Goal: Task Accomplishment & Management: Complete application form

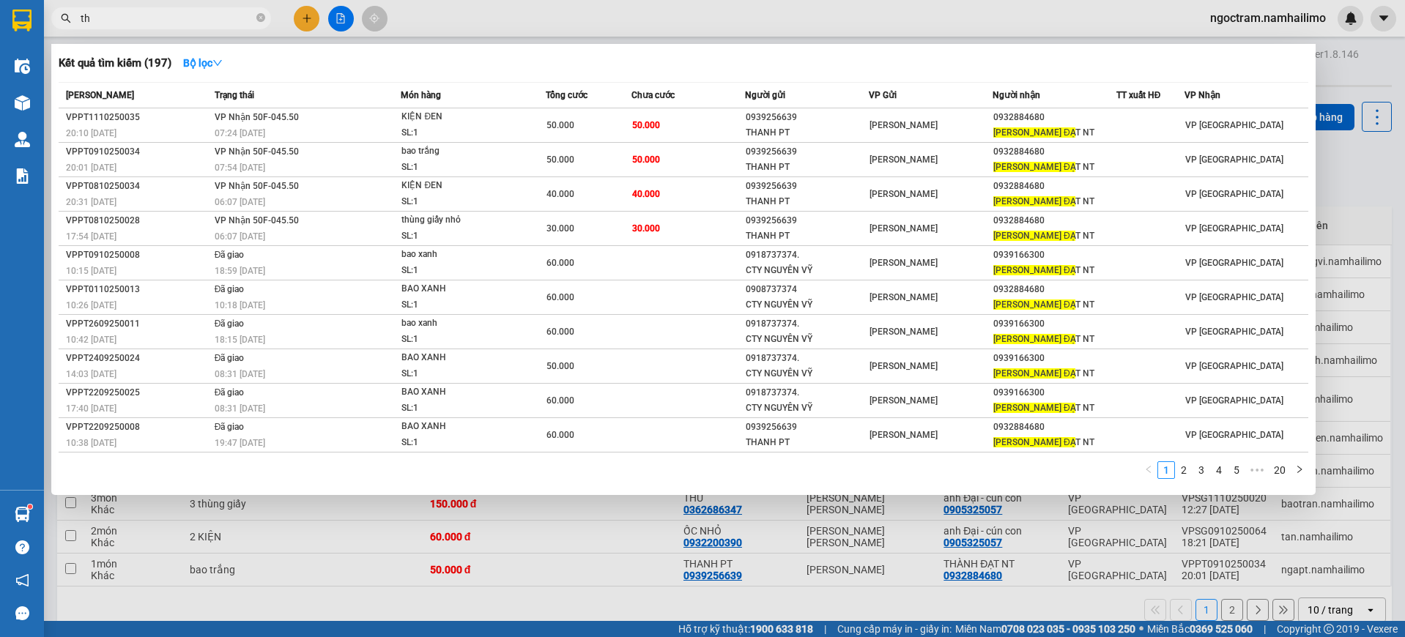
type input "t"
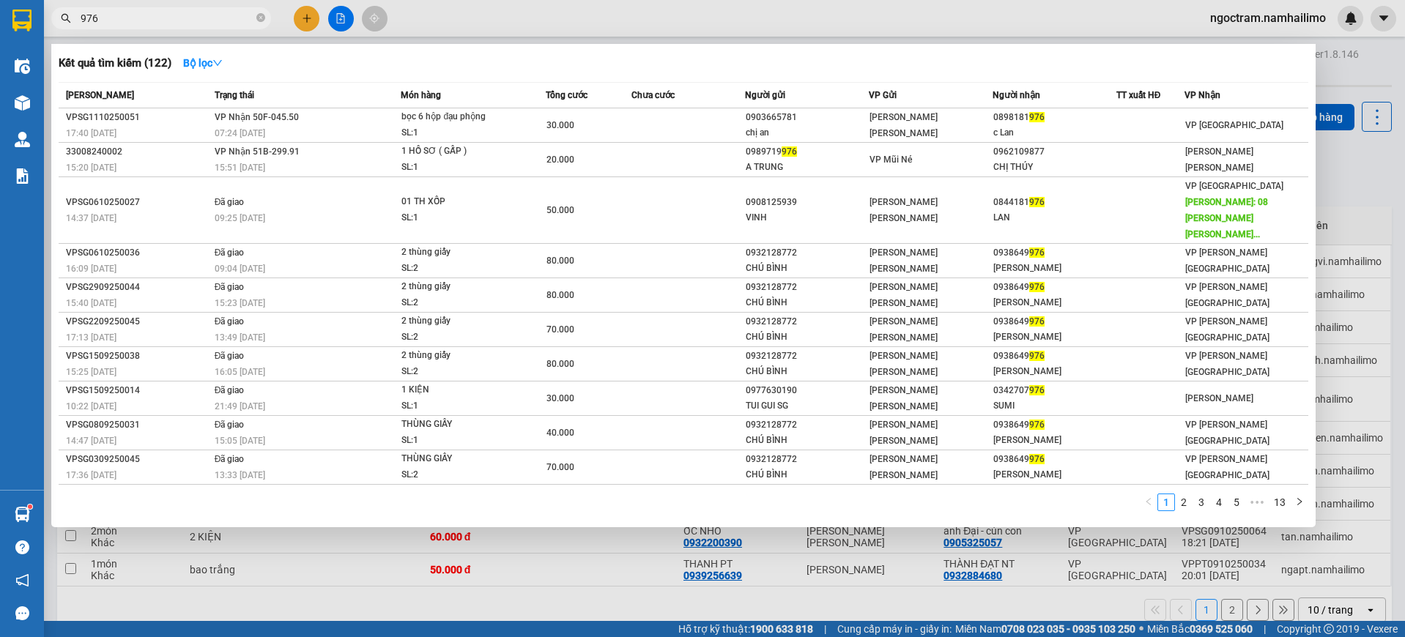
click at [1355, 174] on div at bounding box center [702, 318] width 1405 height 637
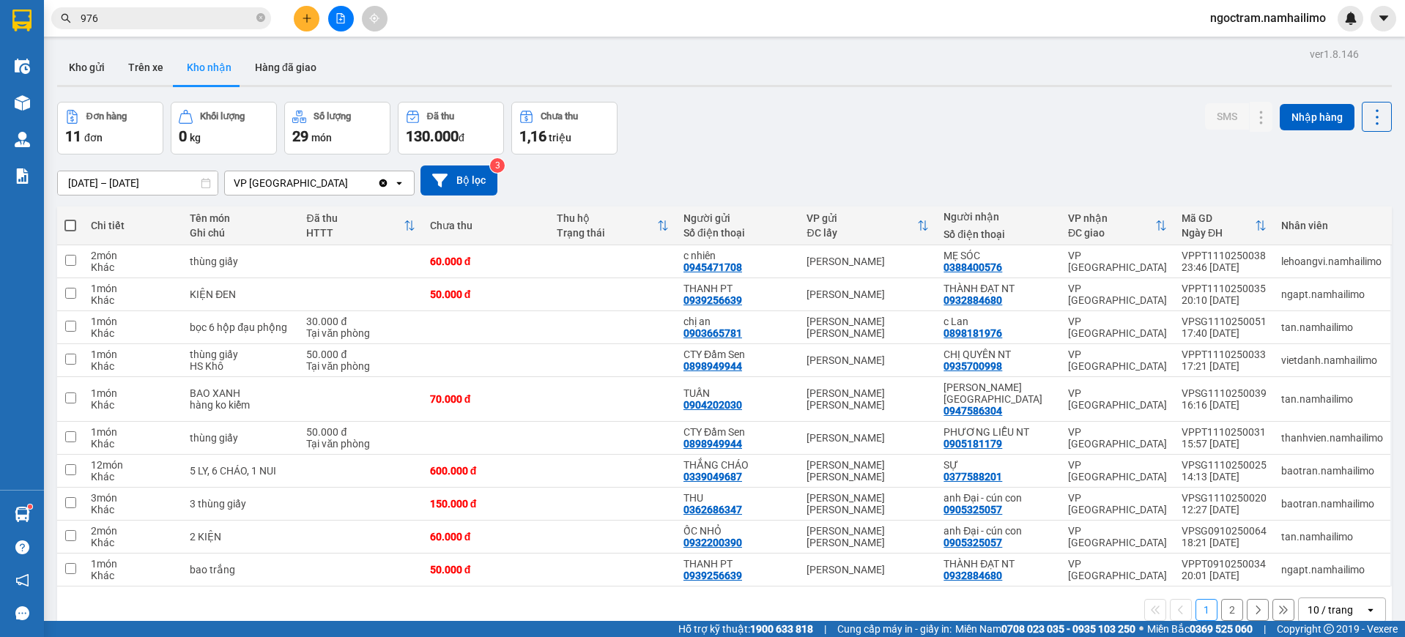
click at [211, 19] on input "976" at bounding box center [167, 18] width 173 height 16
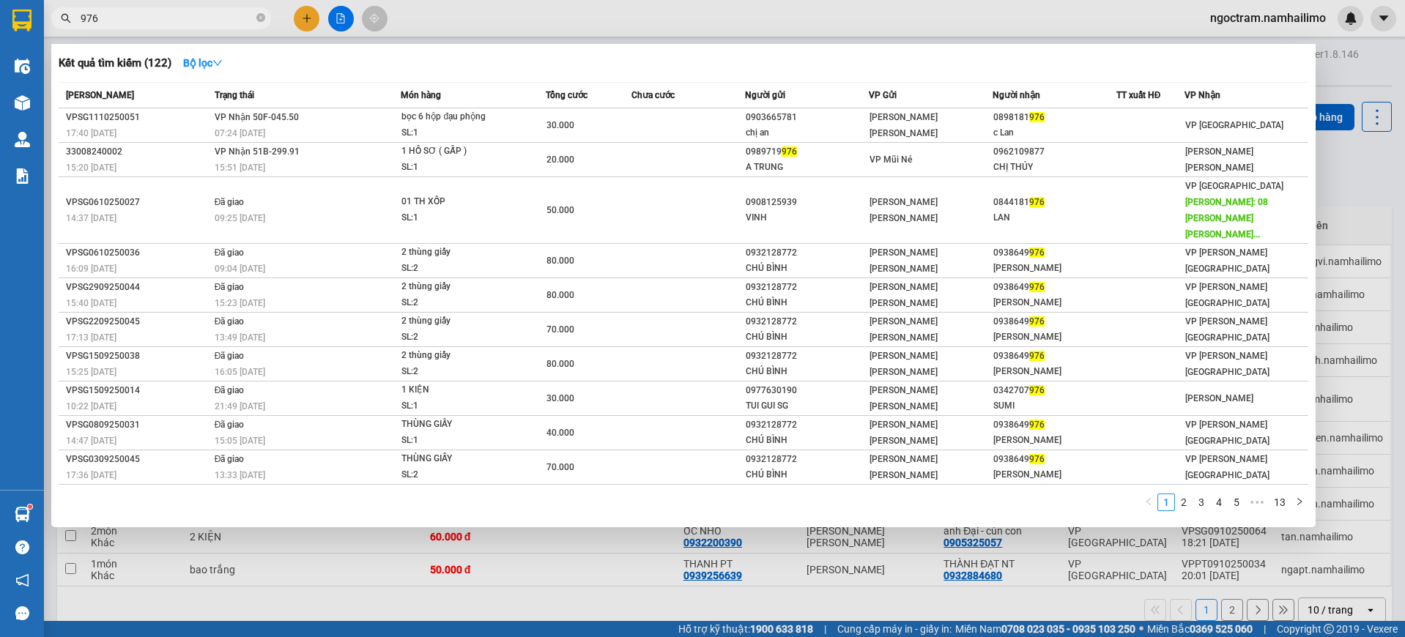
click at [211, 19] on input "976" at bounding box center [167, 18] width 173 height 16
type input "304"
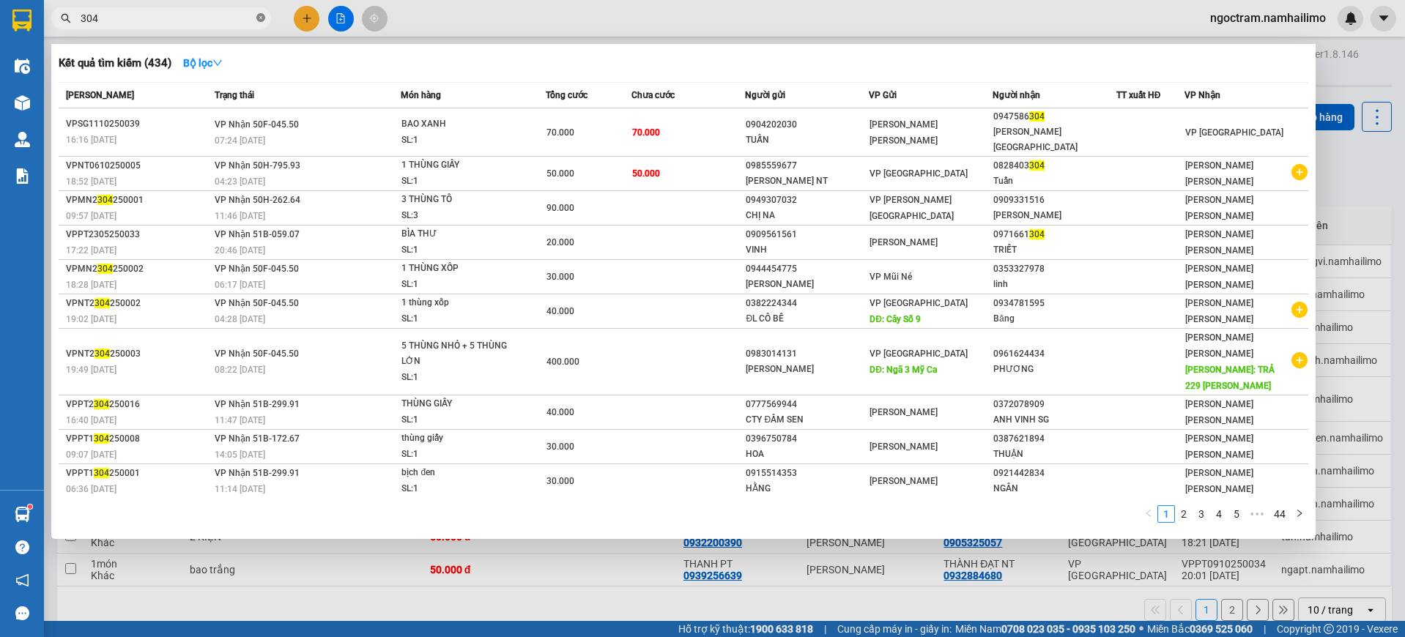
click at [262, 20] on icon "close-circle" at bounding box center [260, 17] width 9 height 9
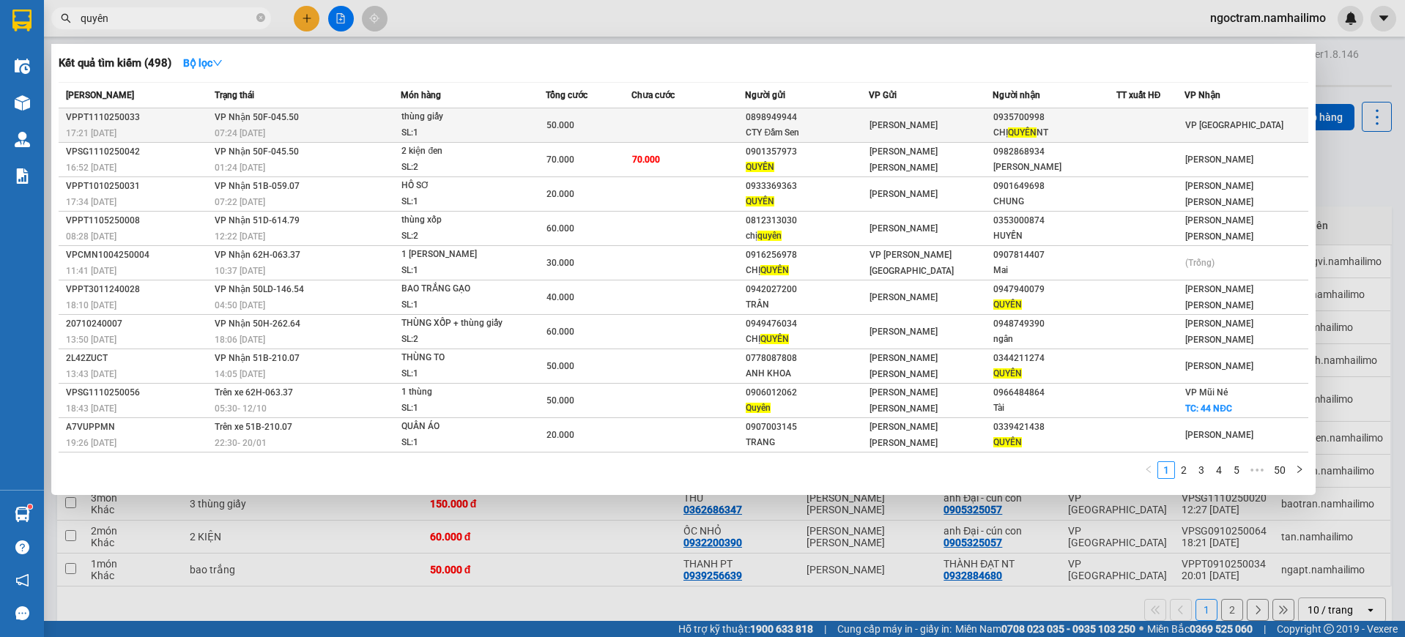
type input "quyên"
click at [1017, 124] on div "0935700998" at bounding box center [1054, 117] width 122 height 15
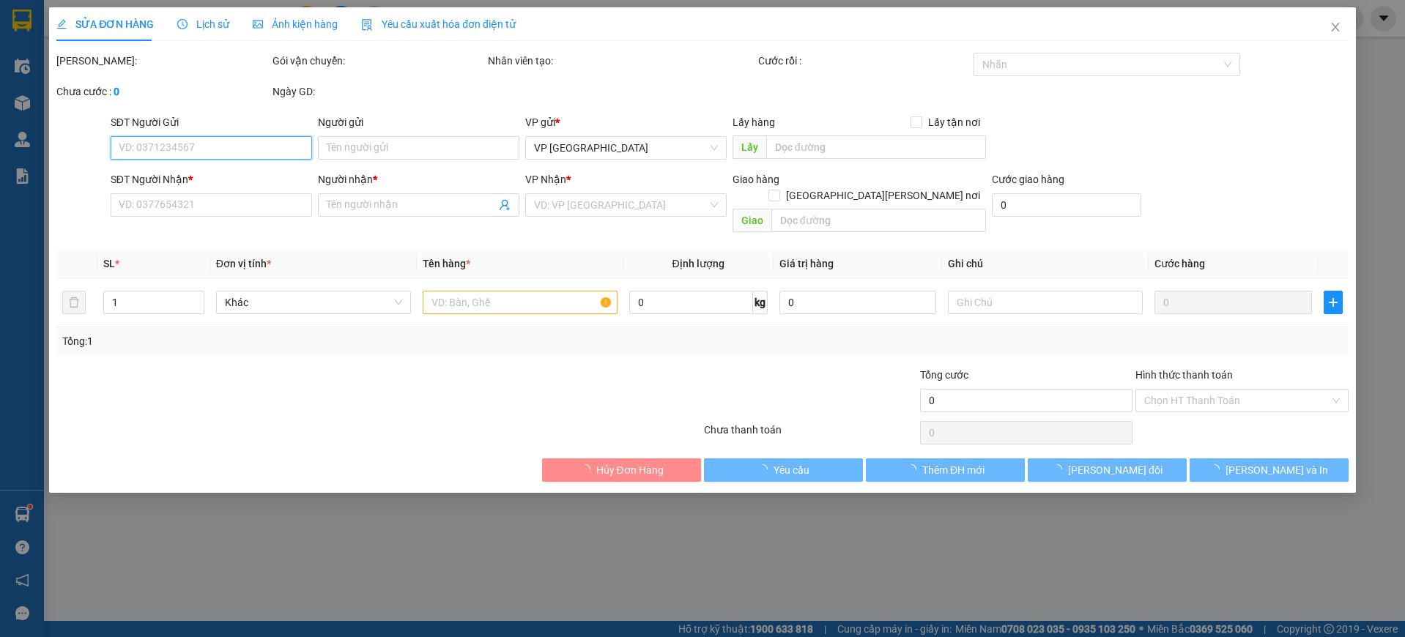
type input "0898949944"
type input "CTY Đầm Sen"
type input "0935700998"
type input "CHỊ QUYÊN NT"
type input "50.000"
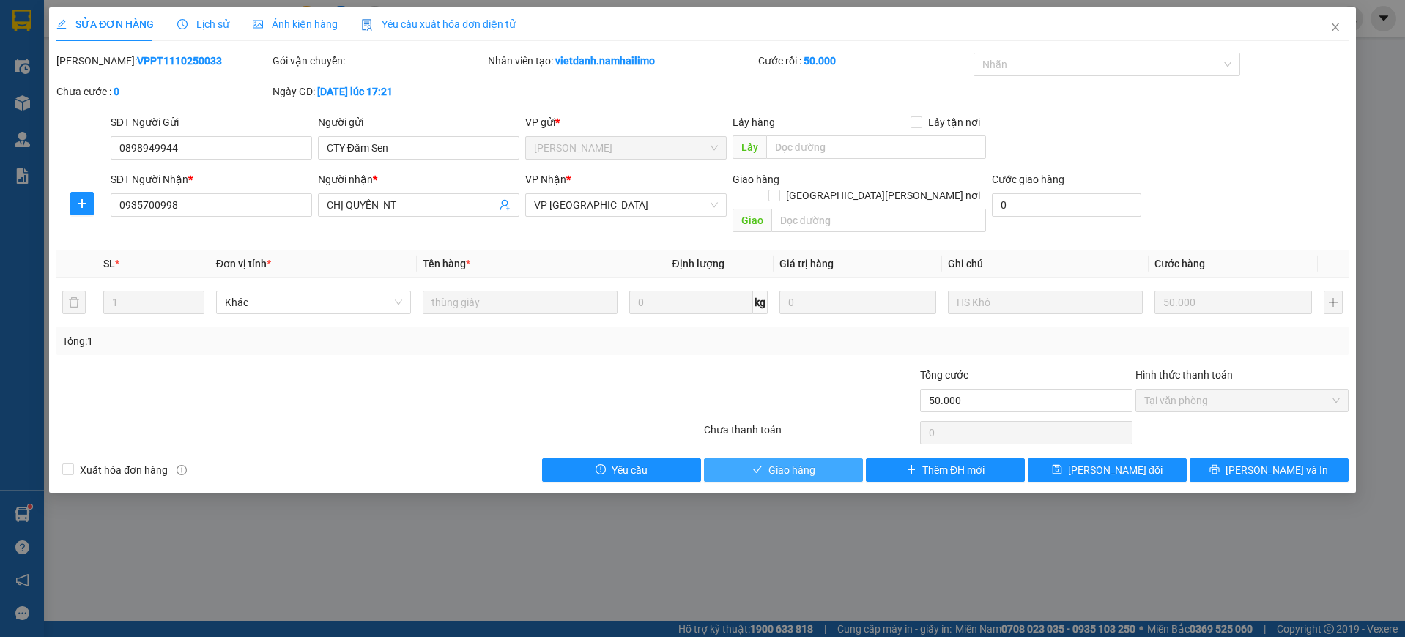
click at [797, 462] on span "Giao hàng" at bounding box center [791, 470] width 47 height 16
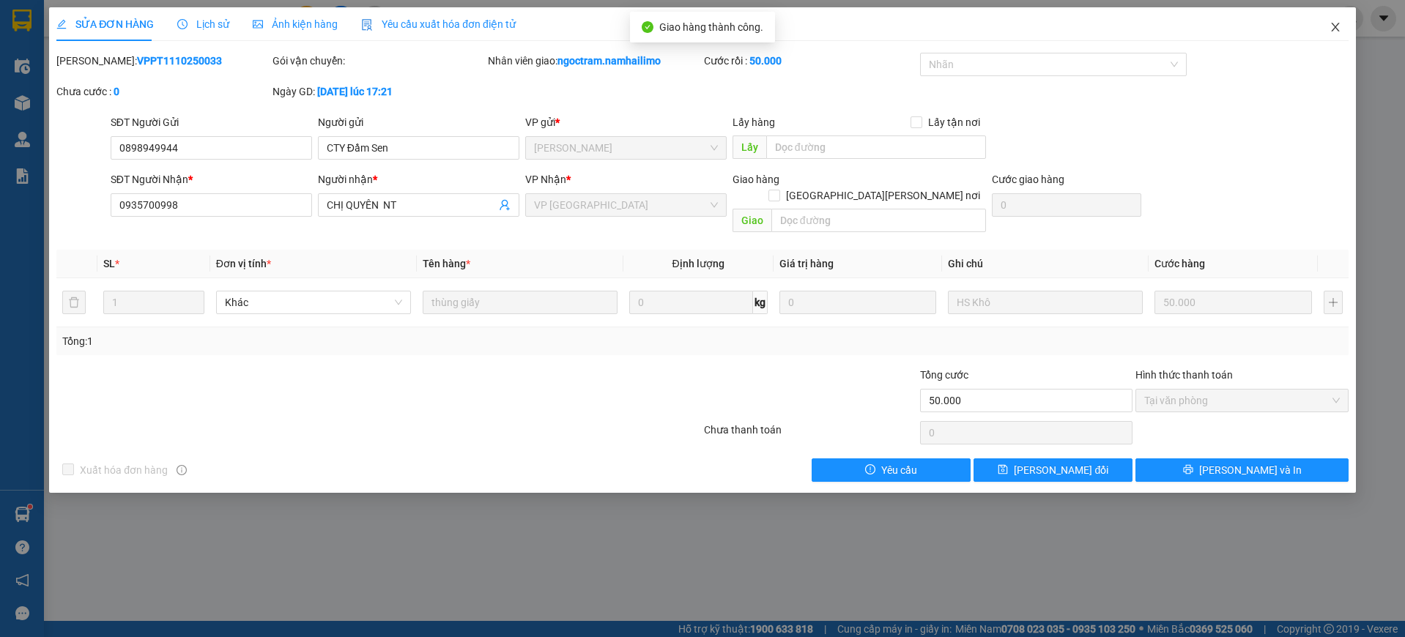
click at [1332, 26] on icon "close" at bounding box center [1335, 27] width 12 height 12
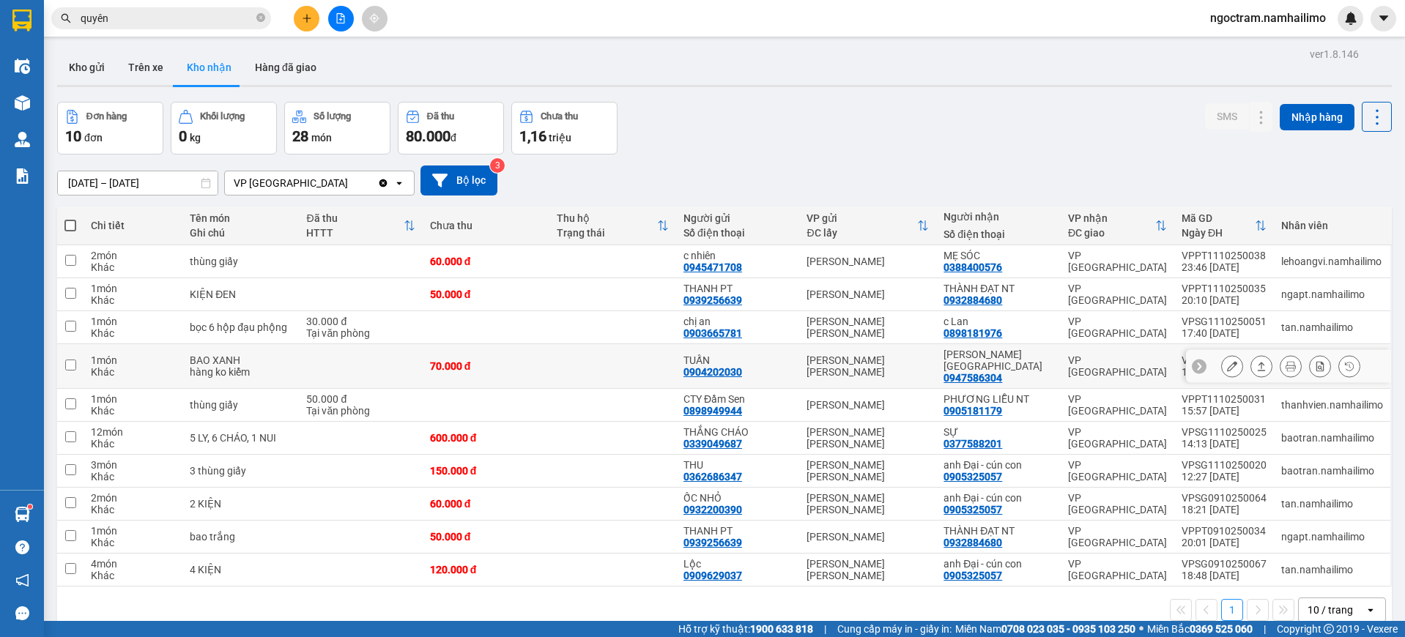
click at [1033, 359] on div "[PERSON_NAME][GEOGRAPHIC_DATA]" at bounding box center [998, 360] width 110 height 23
checkbox input "true"
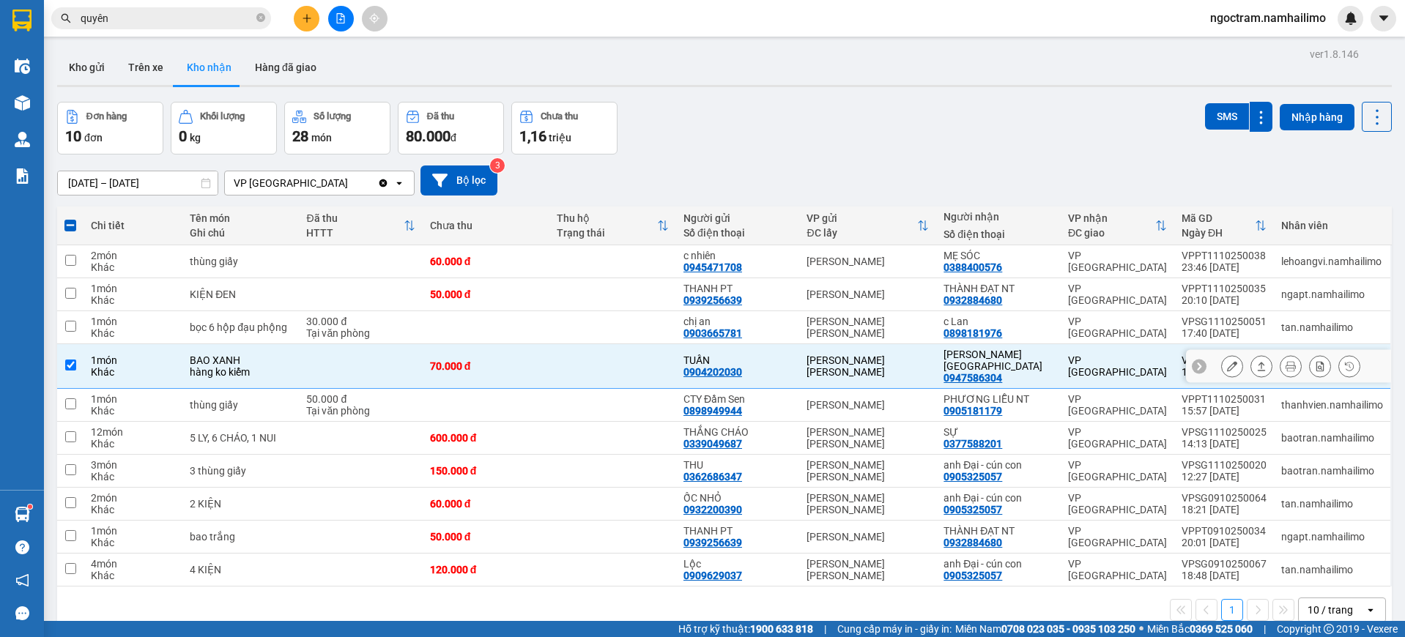
click at [1222, 367] on button at bounding box center [1232, 367] width 21 height 26
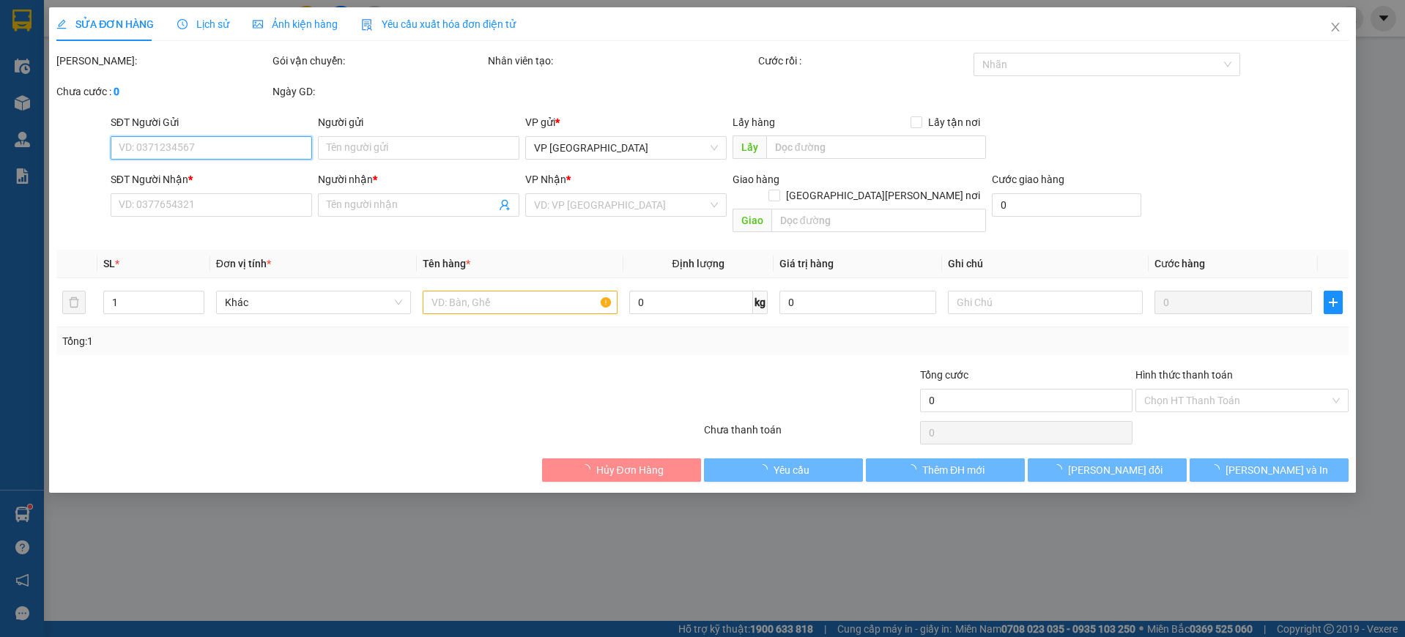
type input "0904202030"
type input "TUẤN"
type input "0947586304"
type input "[PERSON_NAME][GEOGRAPHIC_DATA]"
type input "70.000"
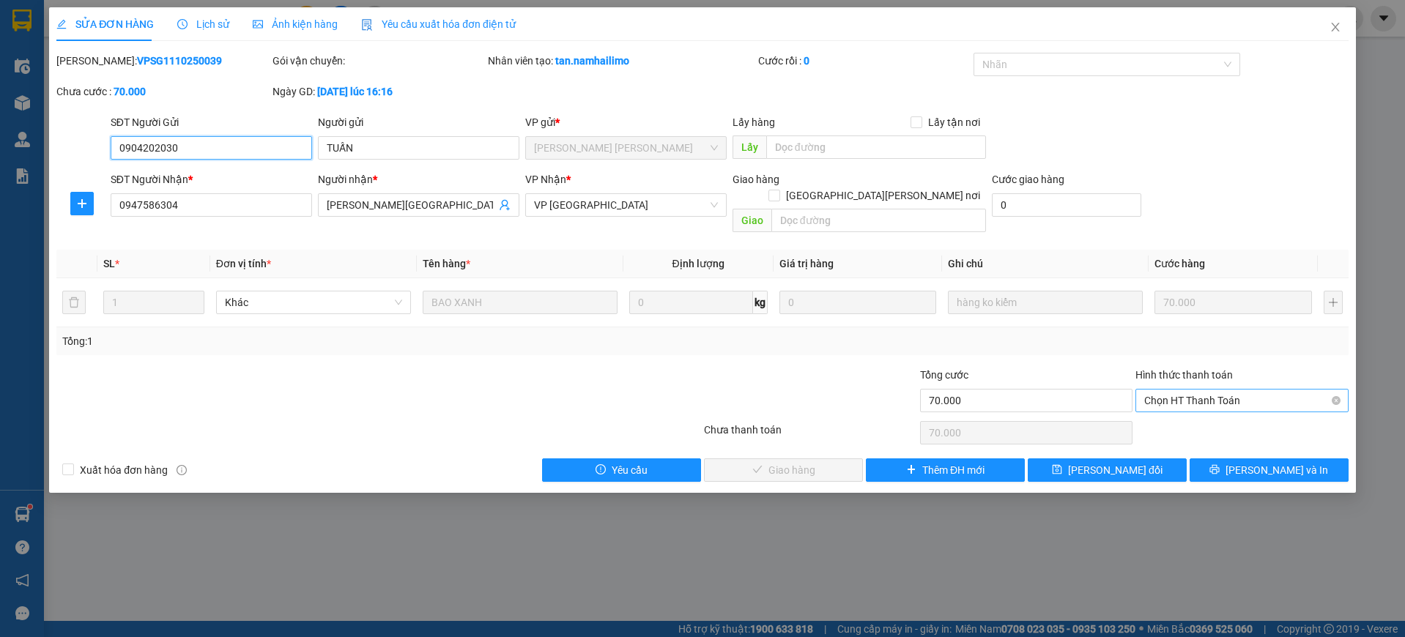
click at [1274, 392] on span "Chọn HT Thanh Toán" at bounding box center [1242, 401] width 196 height 22
click at [1271, 412] on div "Tại văn phòng" at bounding box center [1242, 414] width 196 height 16
type input "0"
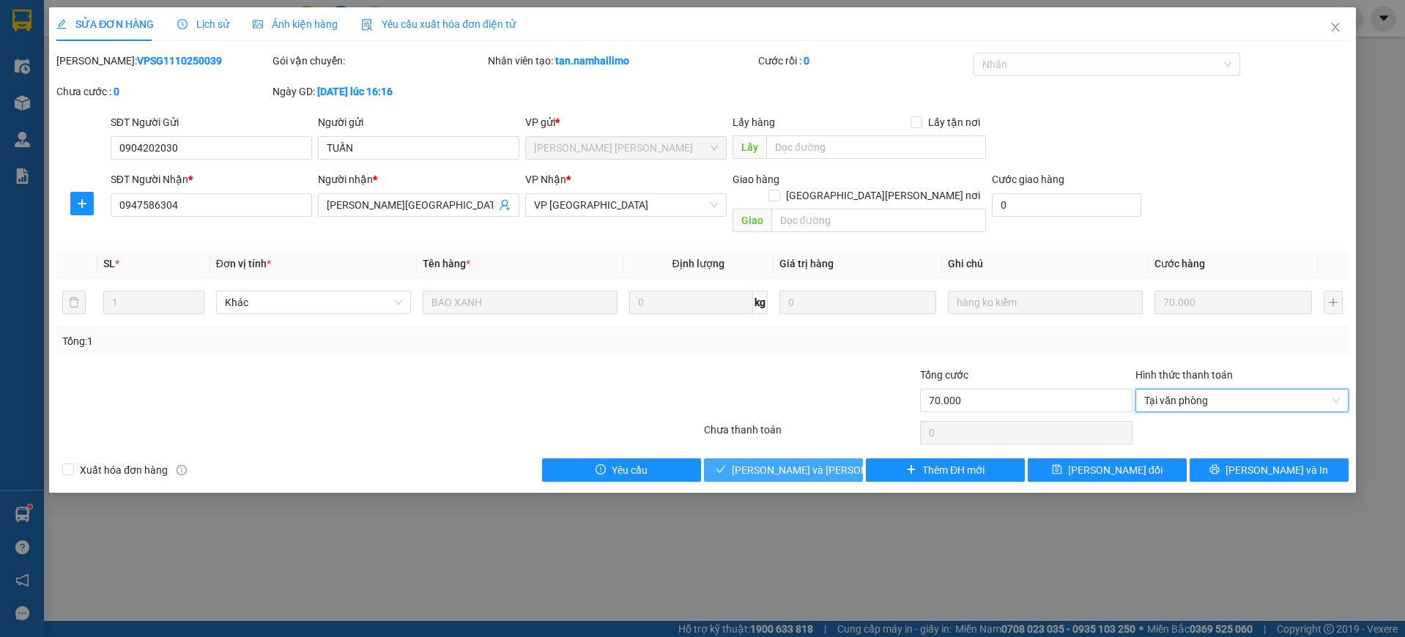
click at [830, 458] on button "[PERSON_NAME] và [PERSON_NAME] hàng" at bounding box center [783, 469] width 159 height 23
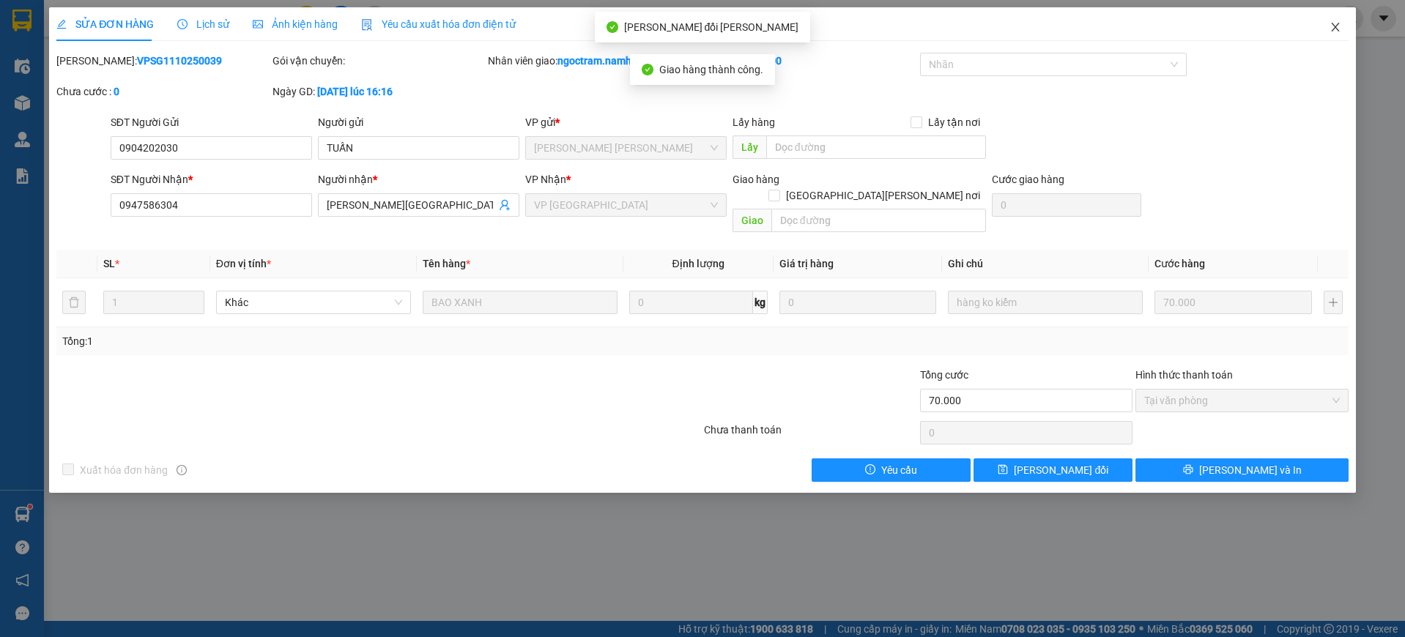
click at [1336, 26] on icon "close" at bounding box center [1335, 27] width 8 height 9
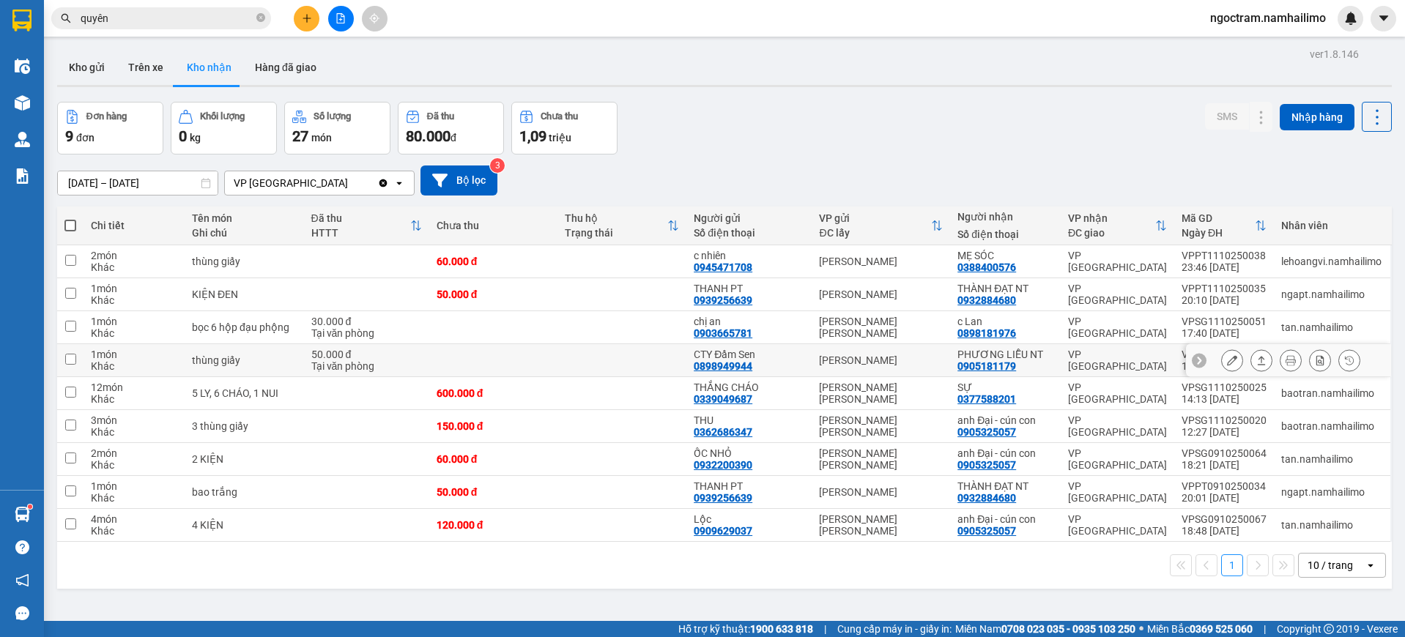
click at [920, 360] on div "[PERSON_NAME]" at bounding box center [881, 360] width 124 height 12
checkbox input "true"
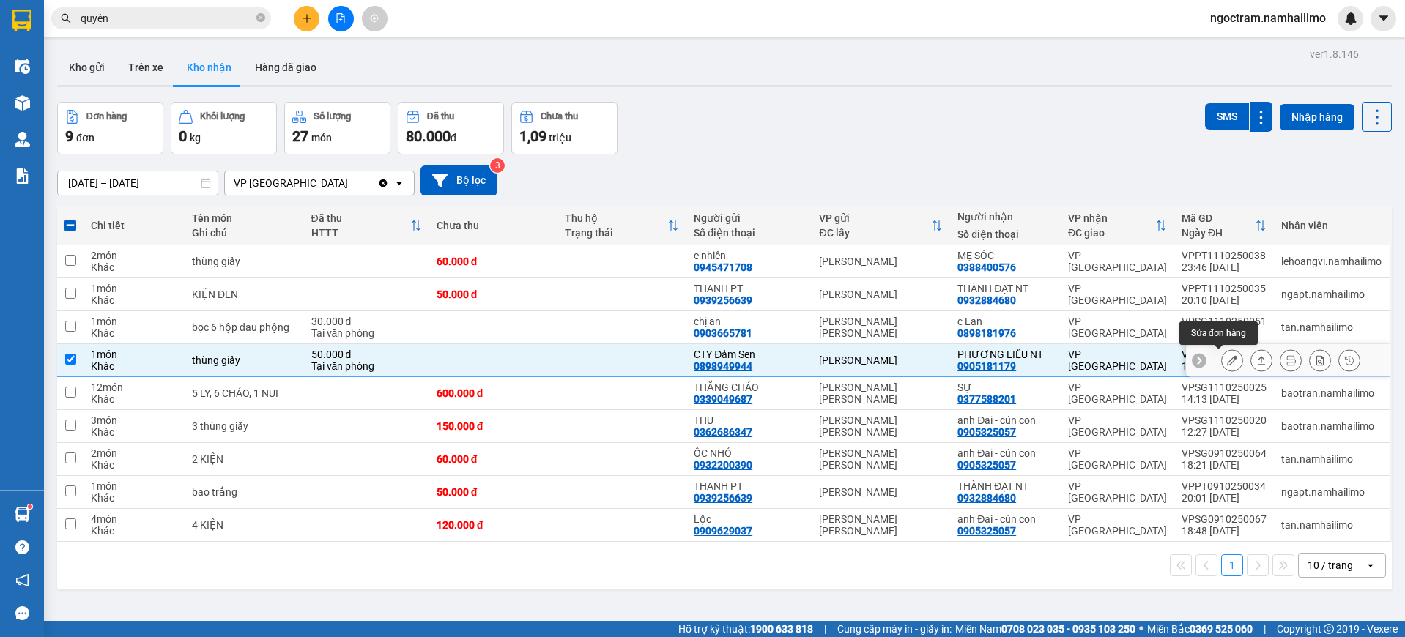
click at [1227, 362] on icon at bounding box center [1232, 360] width 10 height 10
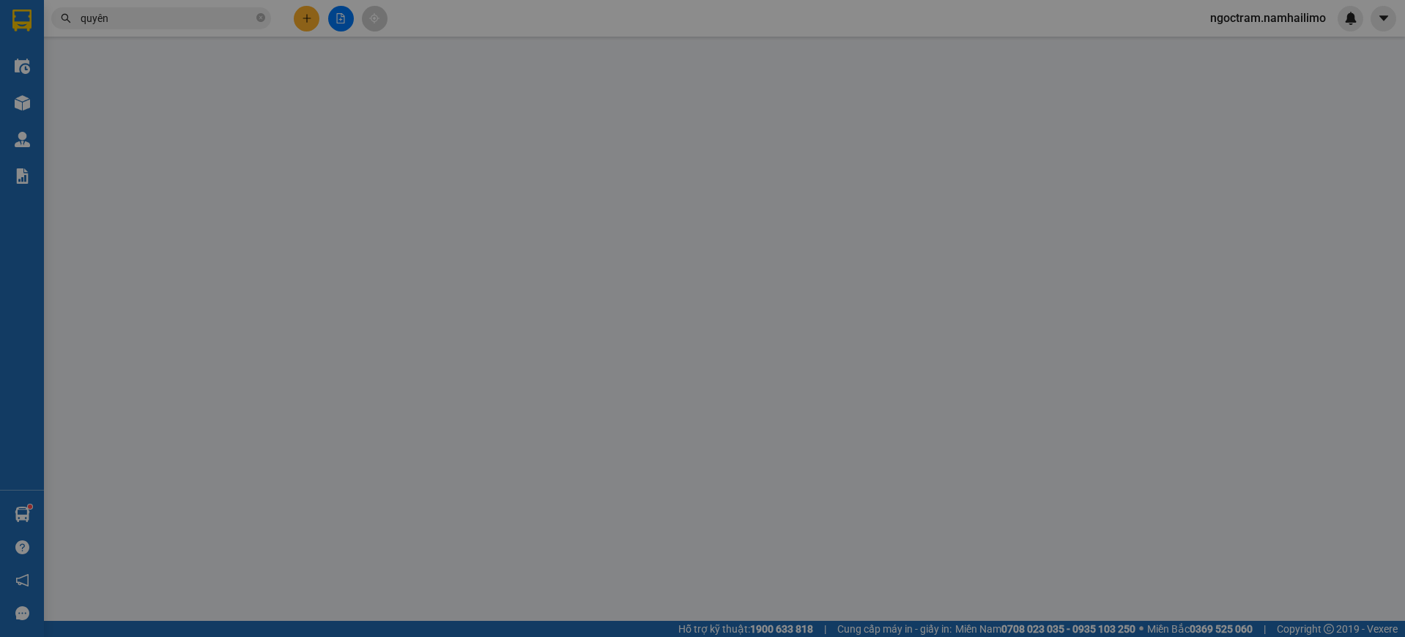
type input "0898949944"
type input "CTY Đầm Sen"
type input "0905181179"
type input "PHƯƠNG LIỄU NT"
type input "50.000"
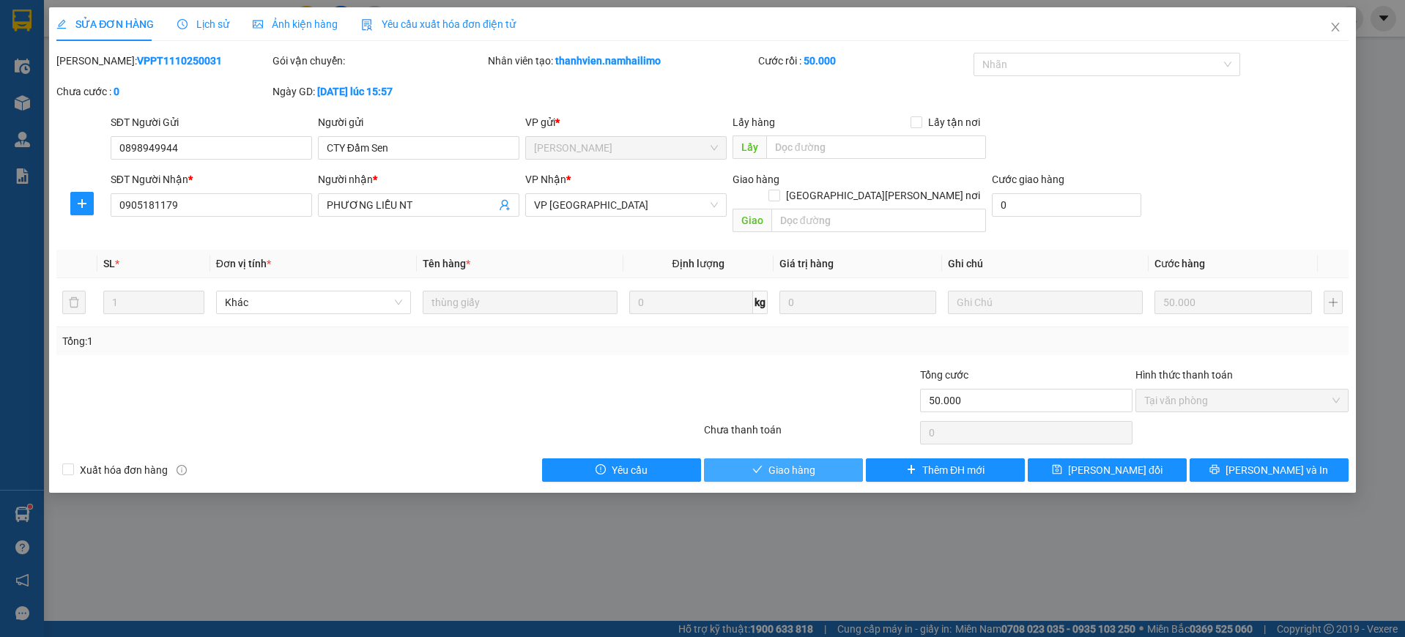
click at [787, 462] on span "Giao hàng" at bounding box center [791, 470] width 47 height 16
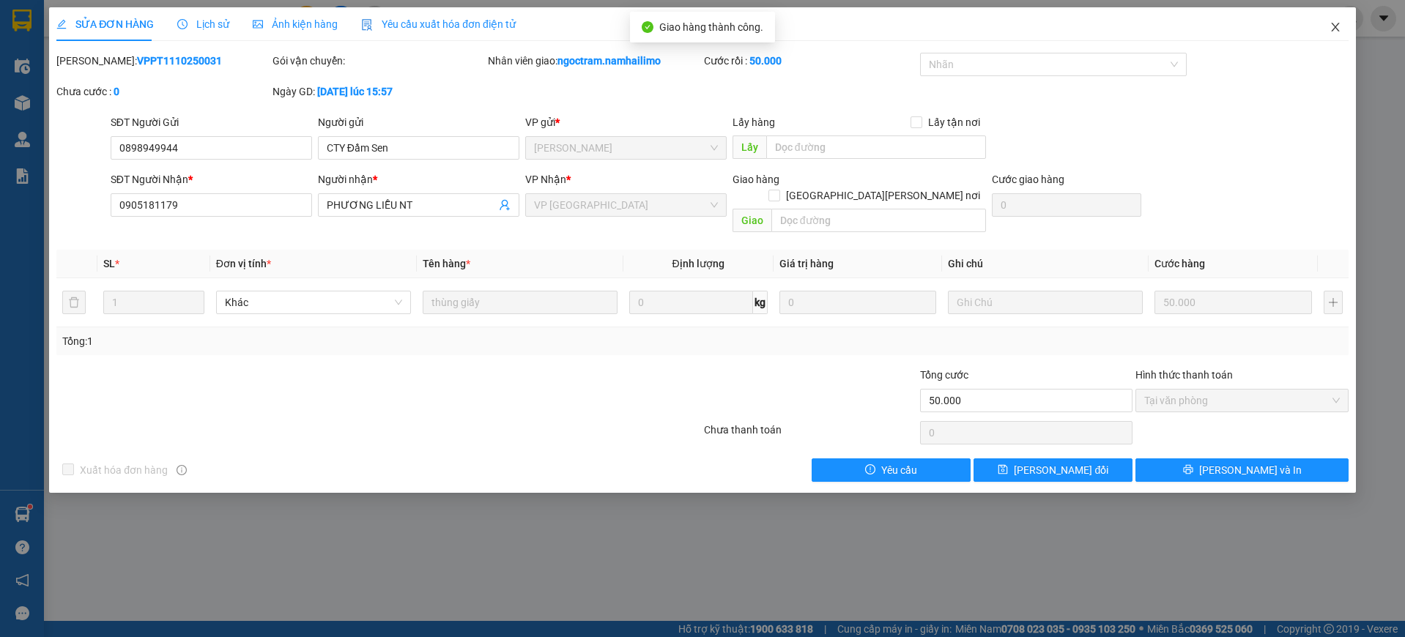
click at [1332, 23] on icon "close" at bounding box center [1335, 27] width 12 height 12
